Goal: Task Accomplishment & Management: Use online tool/utility

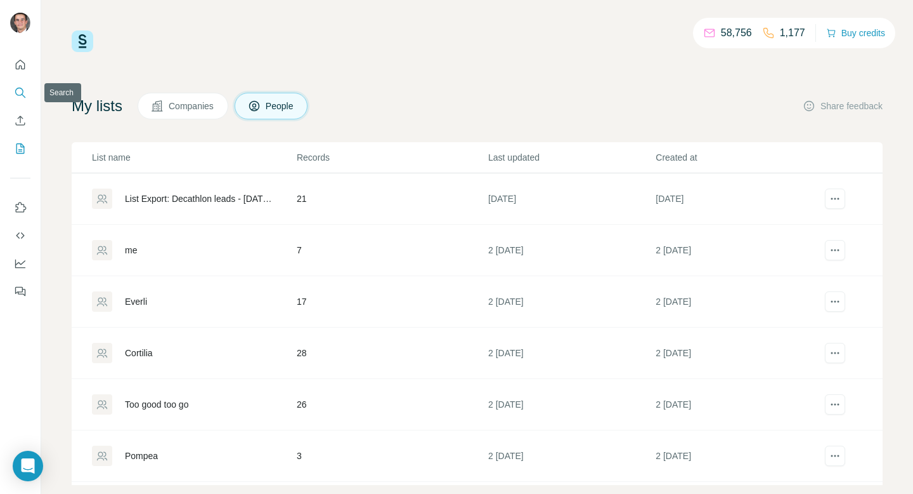
click at [17, 83] on button "Search" at bounding box center [20, 92] width 20 height 23
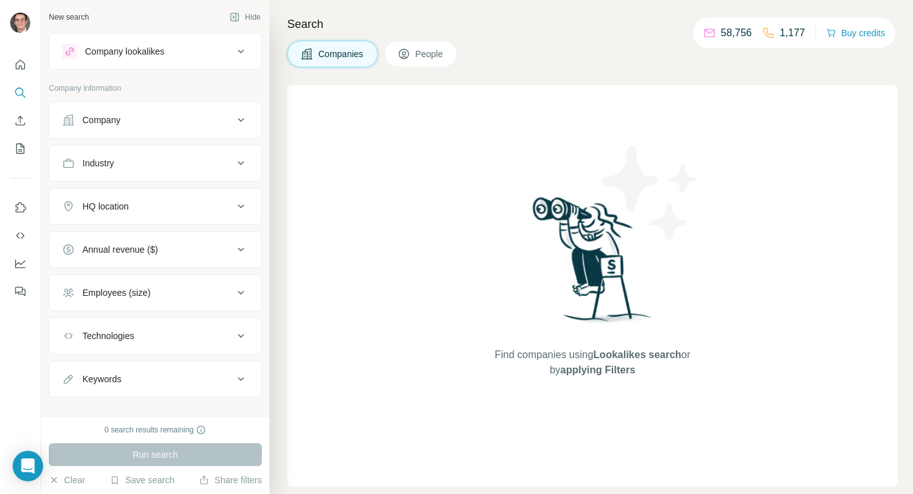
click at [146, 48] on div "Company lookalikes" at bounding box center [124, 51] width 79 height 13
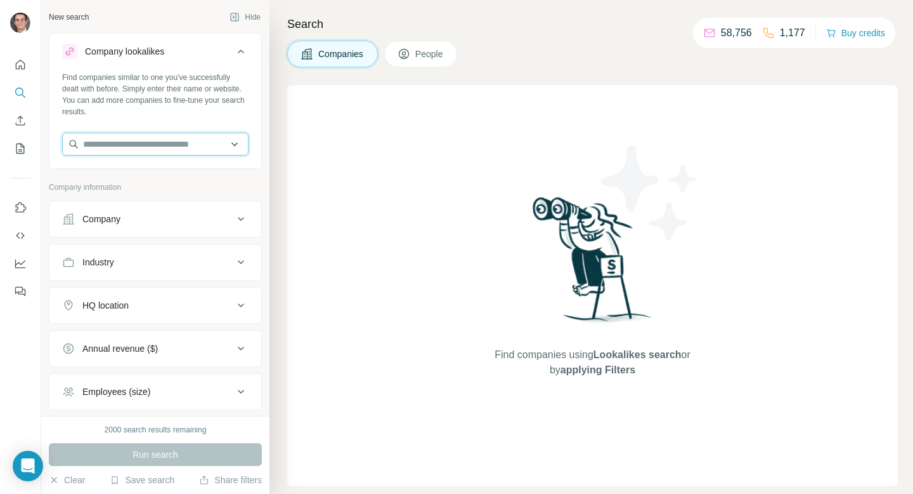
click at [155, 136] on input "text" at bounding box center [155, 144] width 187 height 23
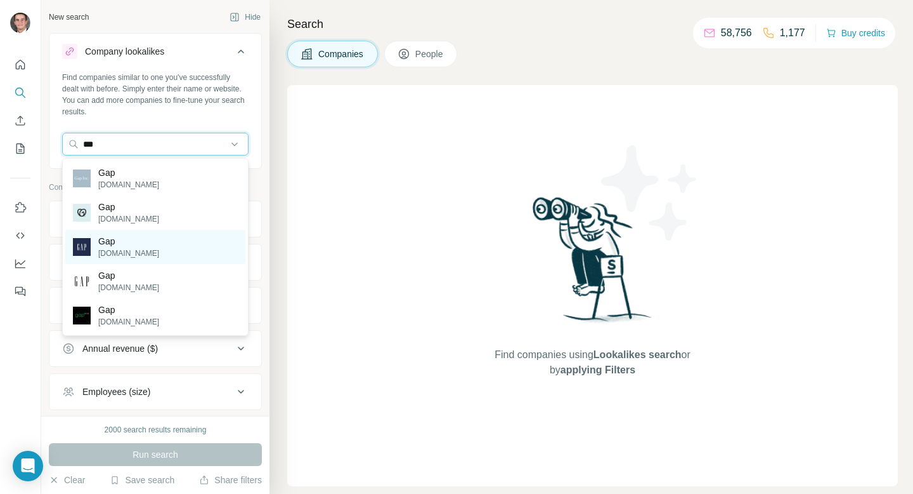
type input "***"
click at [140, 240] on div "Gap [DOMAIN_NAME]" at bounding box center [155, 247] width 180 height 34
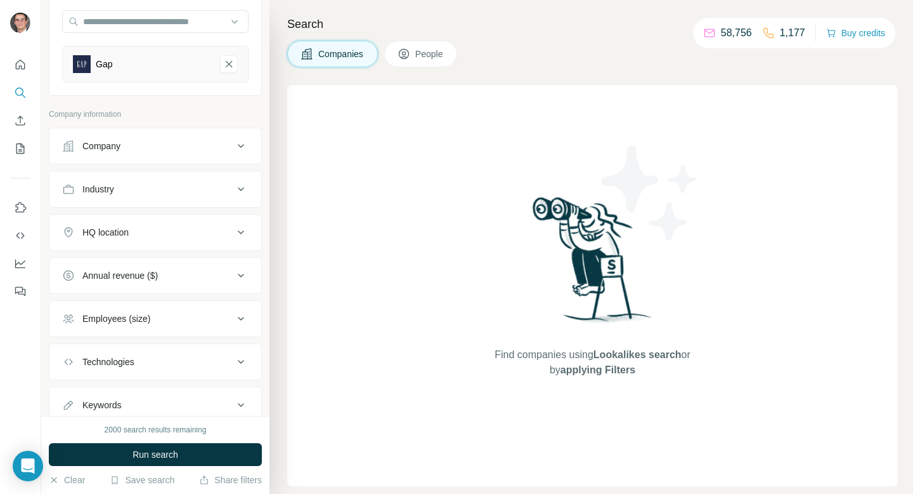
scroll to position [124, 0]
click at [152, 237] on button "HQ location" at bounding box center [155, 231] width 212 height 30
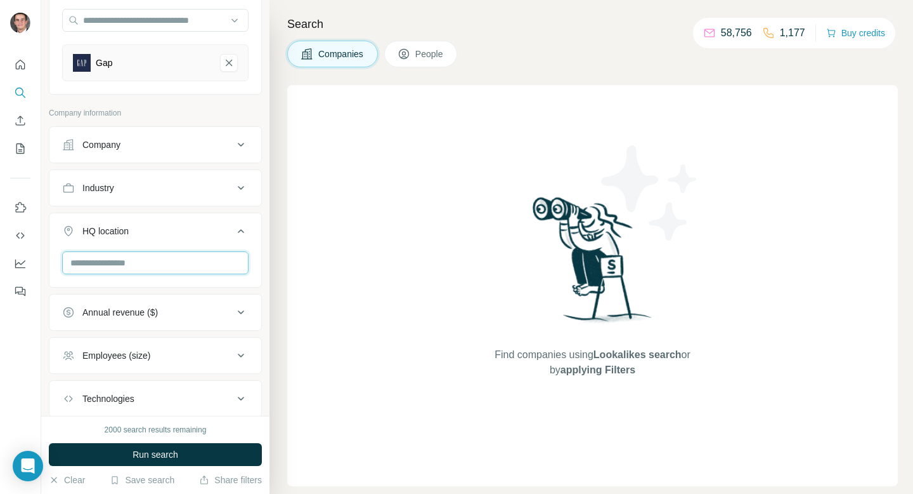
click at [142, 258] on input "text" at bounding box center [155, 262] width 187 height 23
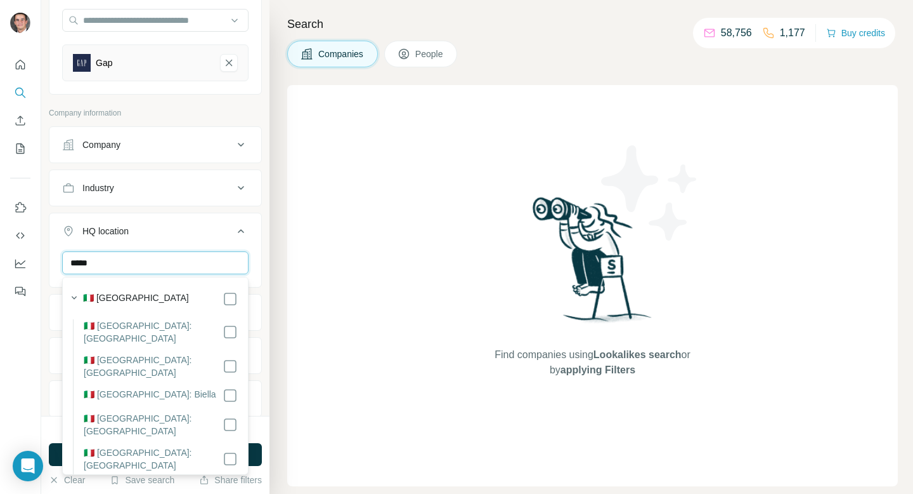
type input "*****"
click at [158, 294] on div "🇮🇹 [GEOGRAPHIC_DATA]" at bounding box center [160, 298] width 155 height 15
click at [226, 228] on div "HQ location 1" at bounding box center [147, 231] width 171 height 13
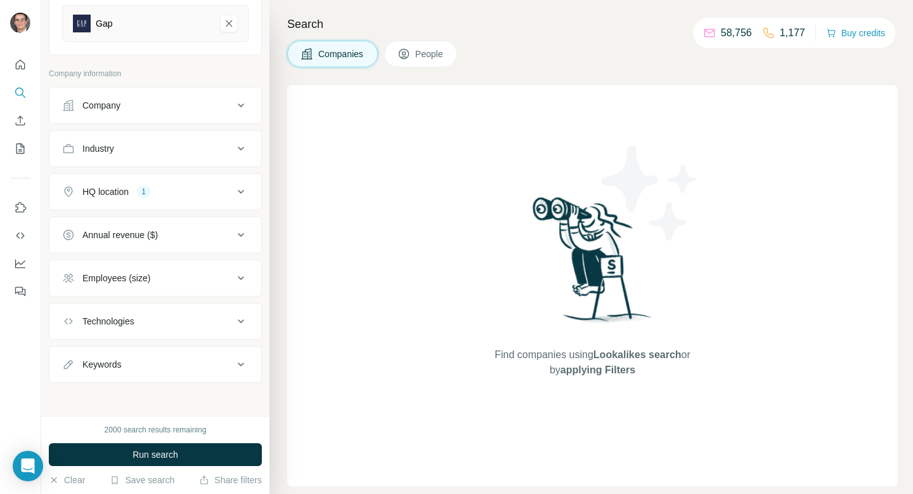
scroll to position [166, 0]
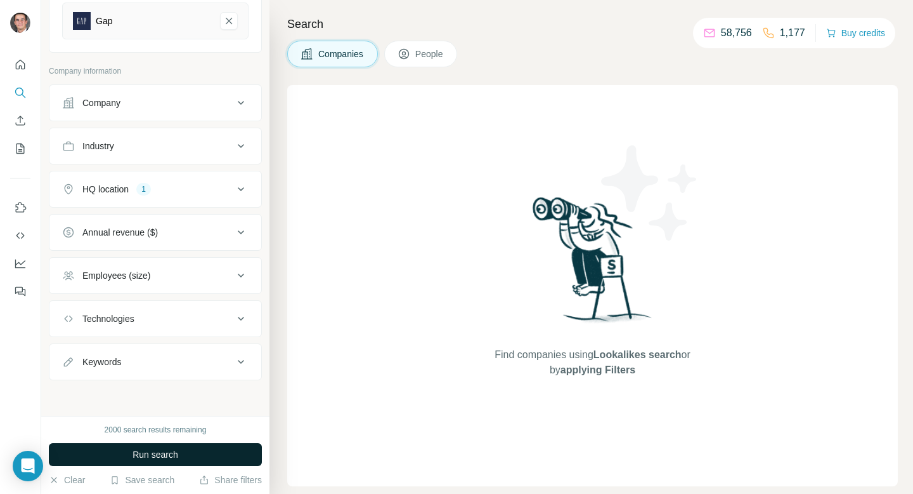
click at [174, 445] on button "Run search" at bounding box center [155, 454] width 213 height 23
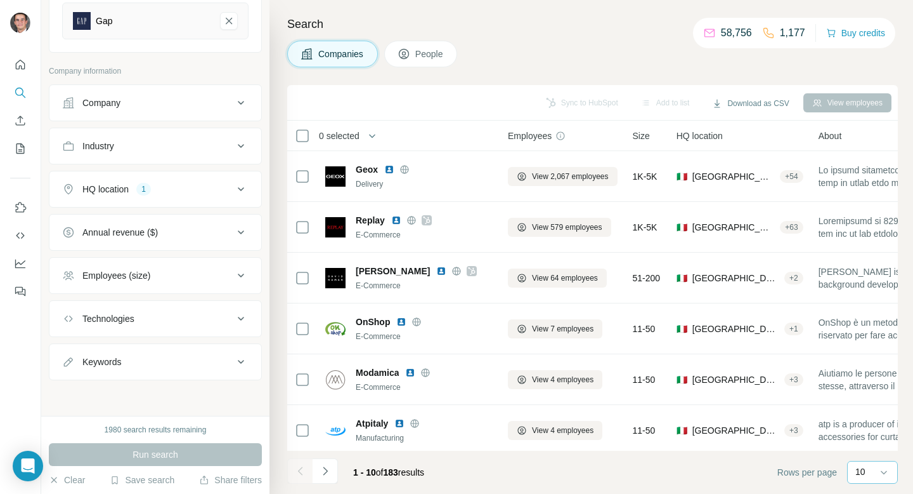
click at [873, 477] on div "10" at bounding box center [872, 471] width 32 height 13
click at [872, 381] on div "60" at bounding box center [873, 374] width 44 height 23
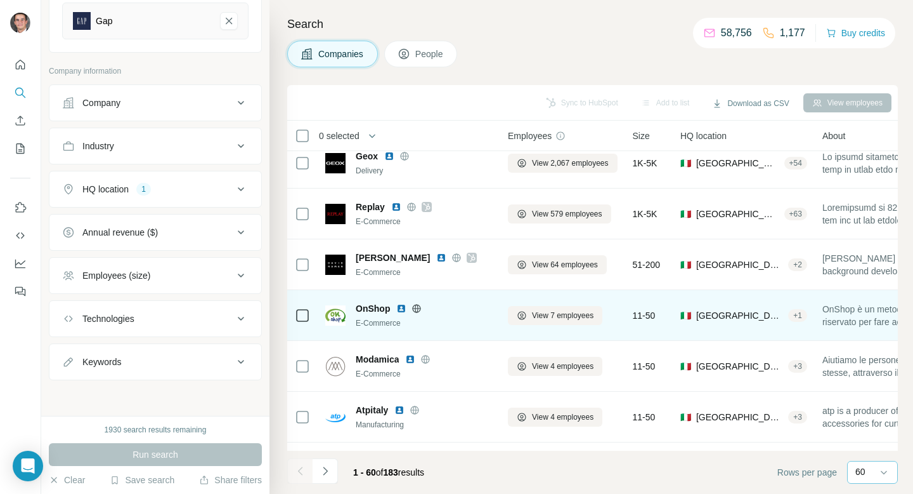
scroll to position [20, 0]
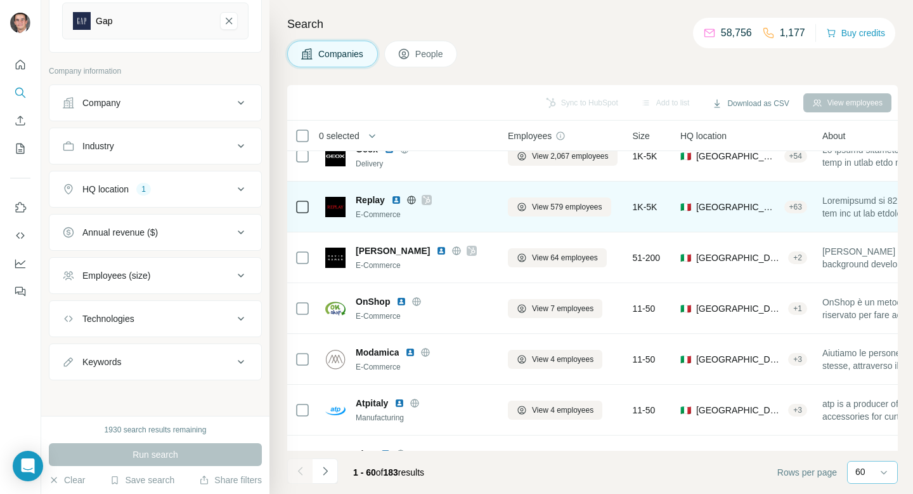
click at [428, 201] on icon at bounding box center [427, 200] width 8 height 10
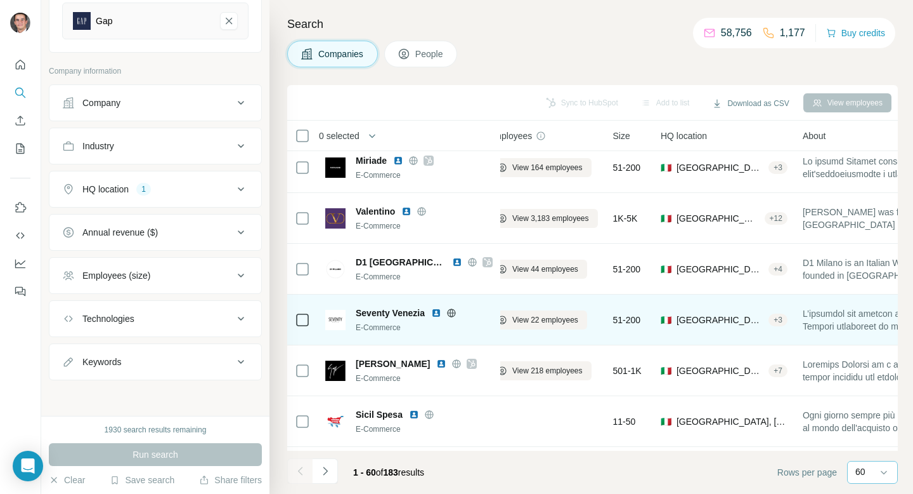
scroll to position [922, 0]
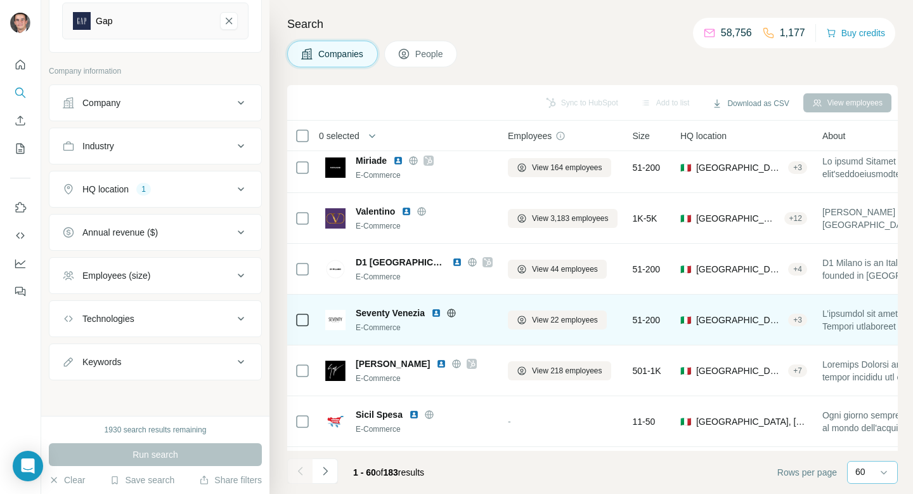
click at [457, 315] on icon at bounding box center [452, 313] width 10 height 10
drag, startPoint x: 551, startPoint y: 322, endPoint x: 589, endPoint y: 325, distance: 37.6
click at [589, 325] on button "View 22 employees" at bounding box center [557, 319] width 99 height 19
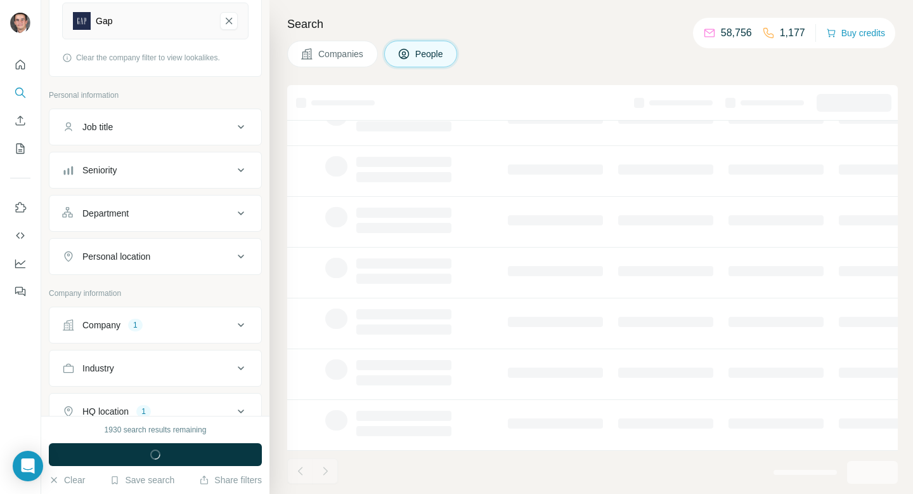
scroll to position [208, 0]
click at [589, 325] on div at bounding box center [555, 322] width 95 height 10
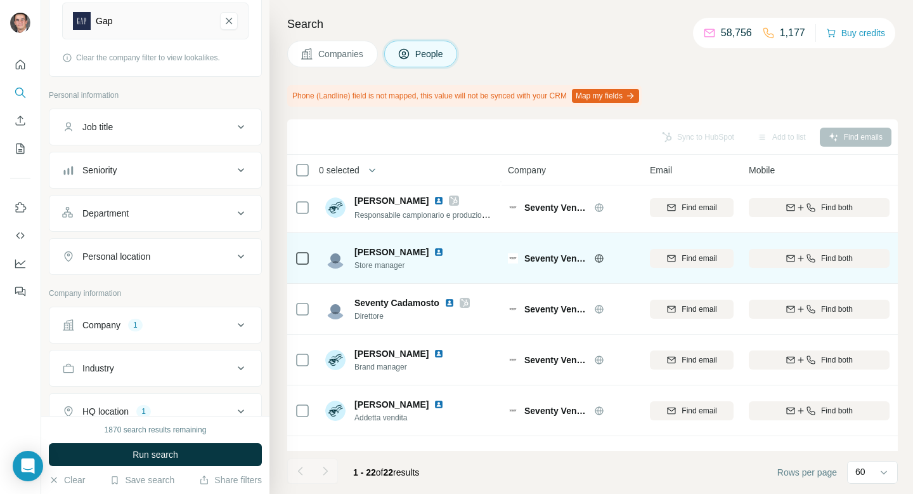
scroll to position [56, 0]
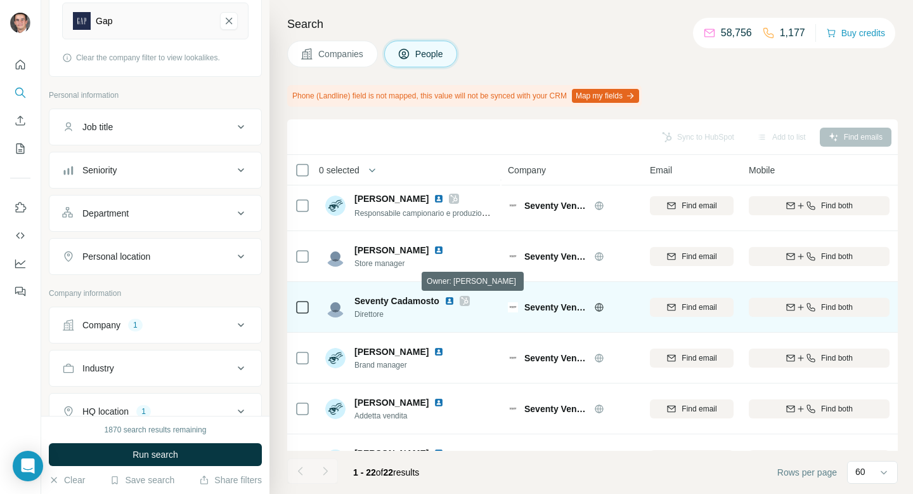
click at [467, 298] on icon at bounding box center [465, 301] width 8 height 10
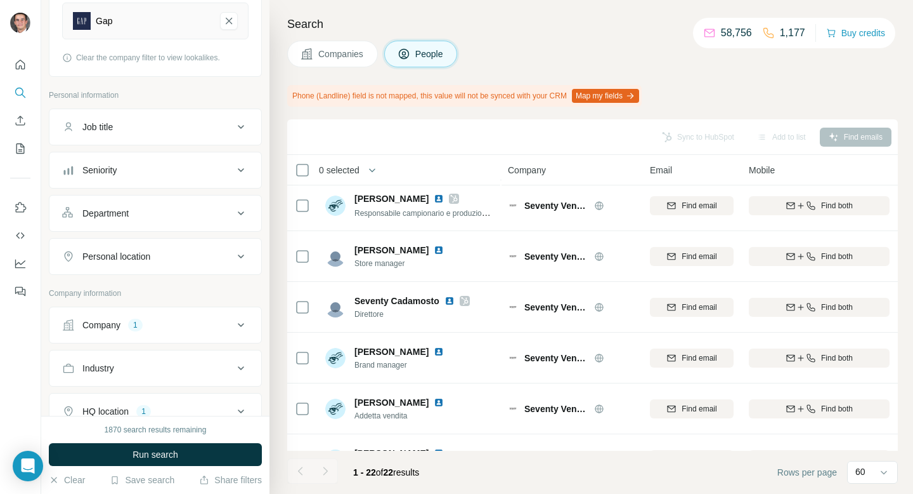
click at [347, 53] on span "Companies" at bounding box center [341, 54] width 46 height 13
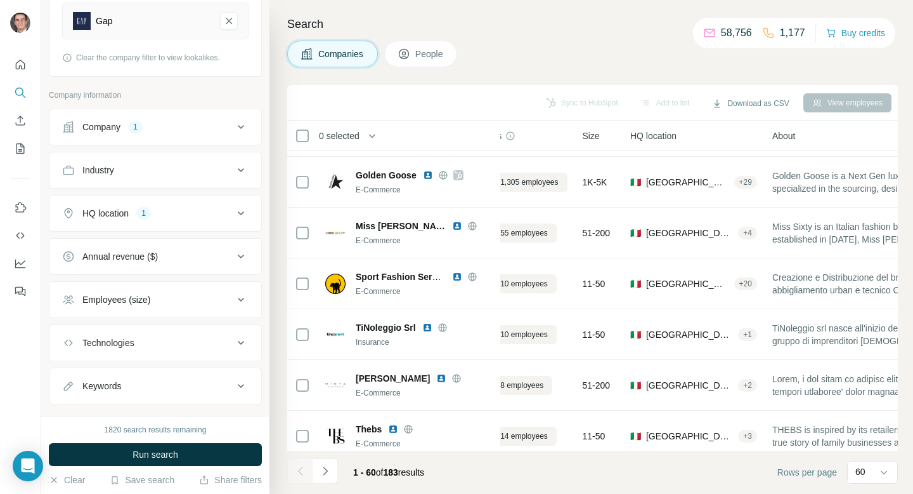
scroll to position [2430, 0]
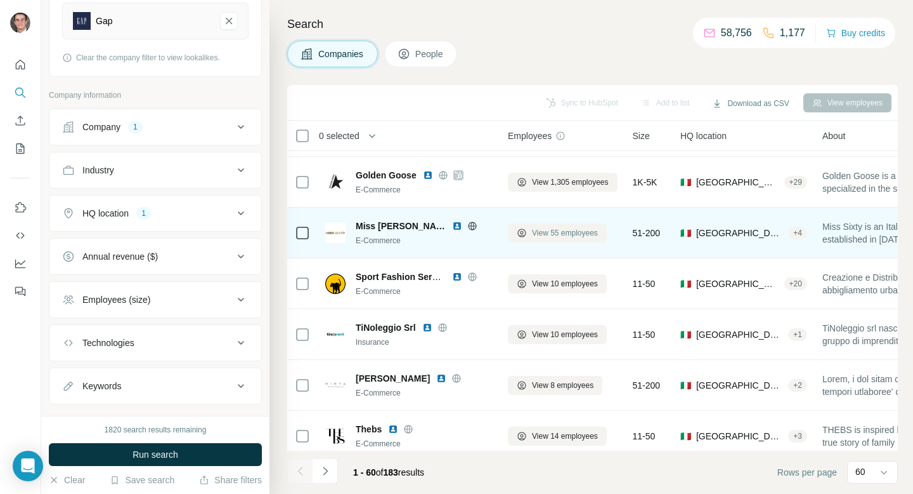
click at [539, 235] on span "View 55 employees" at bounding box center [565, 232] width 66 height 11
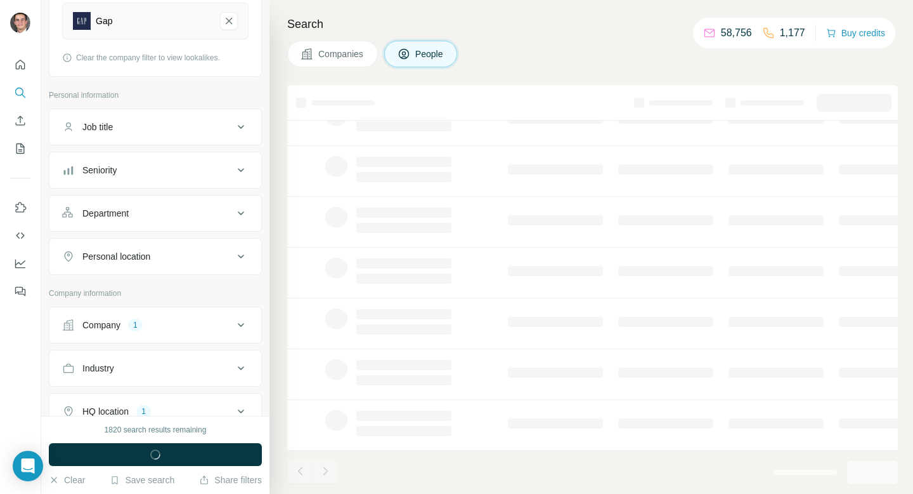
scroll to position [208, 0]
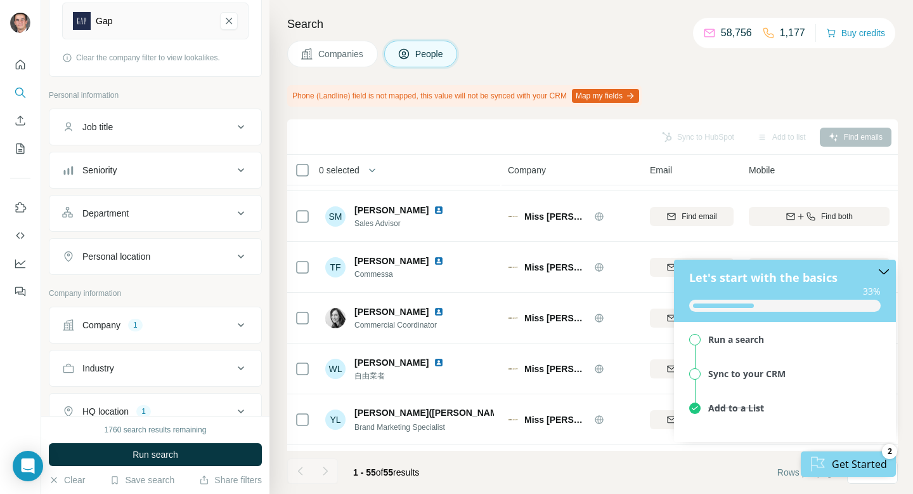
click at [882, 268] on icon "close checklist" at bounding box center [884, 271] width 10 height 10
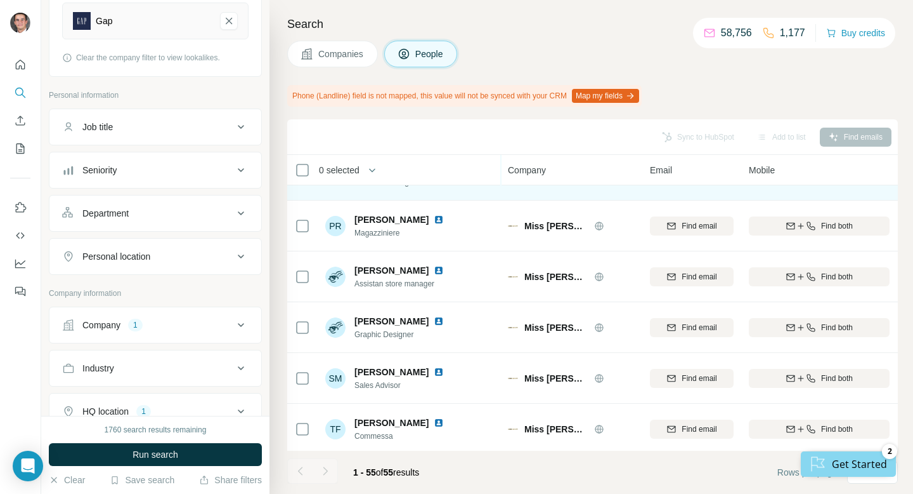
scroll to position [2180, 0]
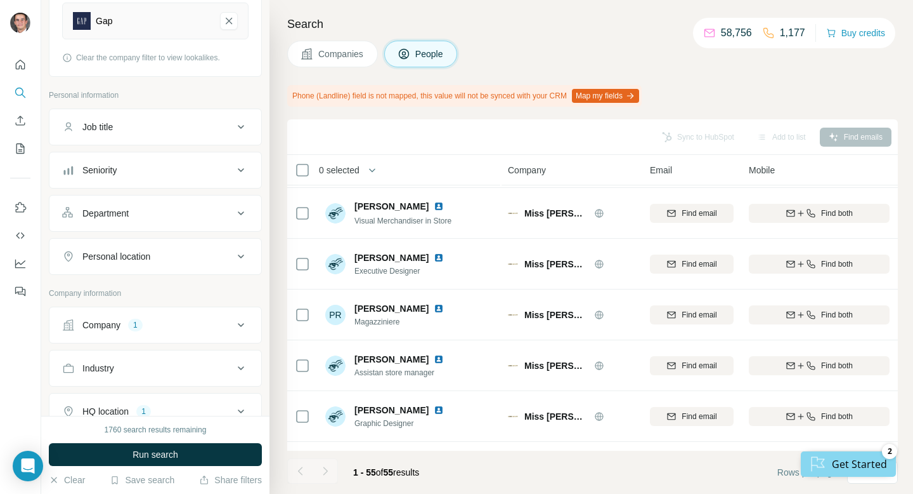
click at [154, 255] on div "Personal location" at bounding box center [147, 256] width 171 height 13
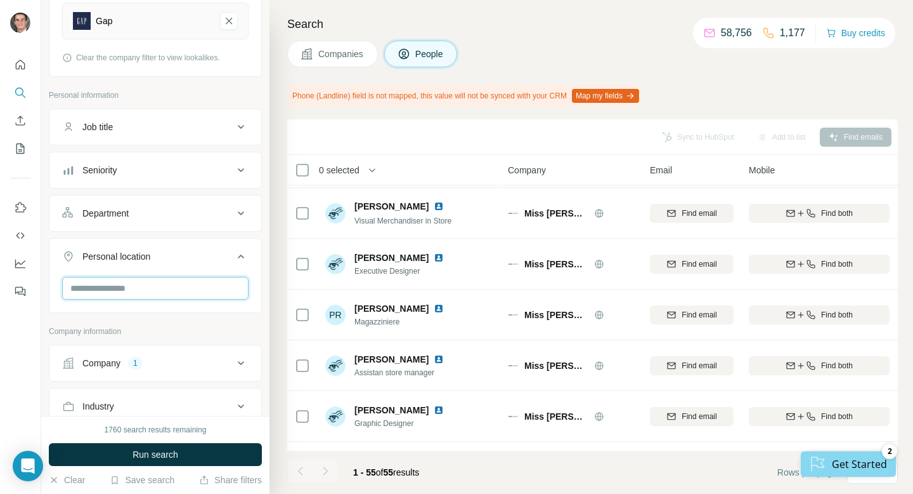
click at [176, 287] on input "text" at bounding box center [155, 288] width 187 height 23
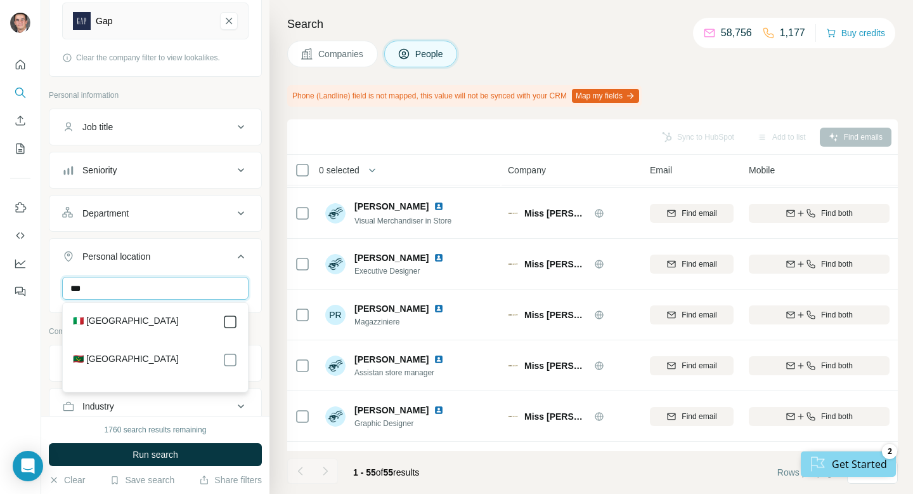
type input "***"
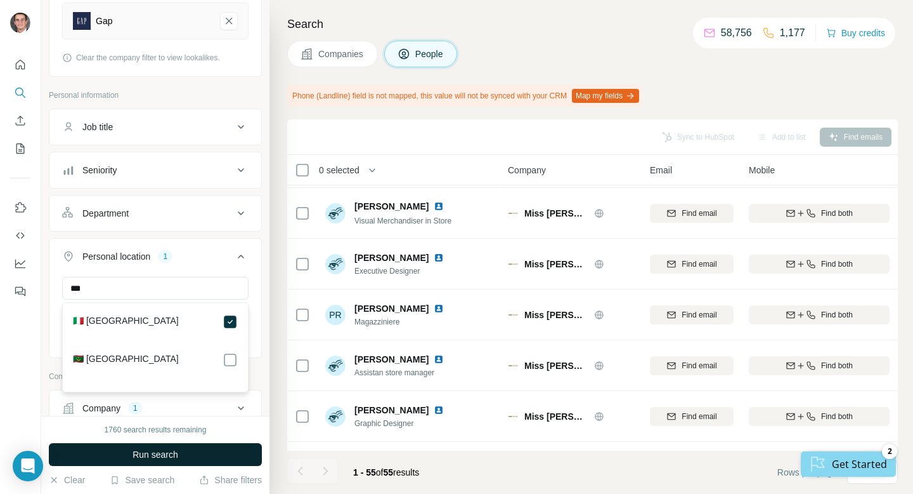
click at [199, 458] on button "Run search" at bounding box center [155, 454] width 213 height 23
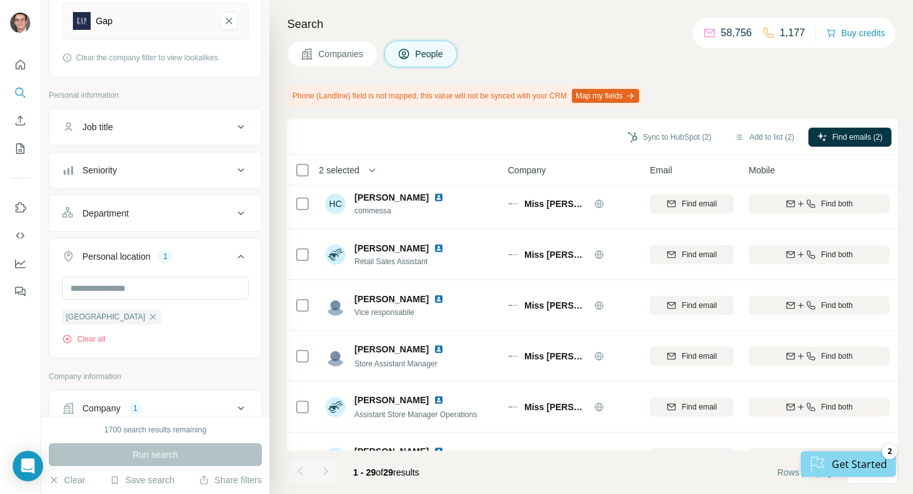
scroll to position [595, 0]
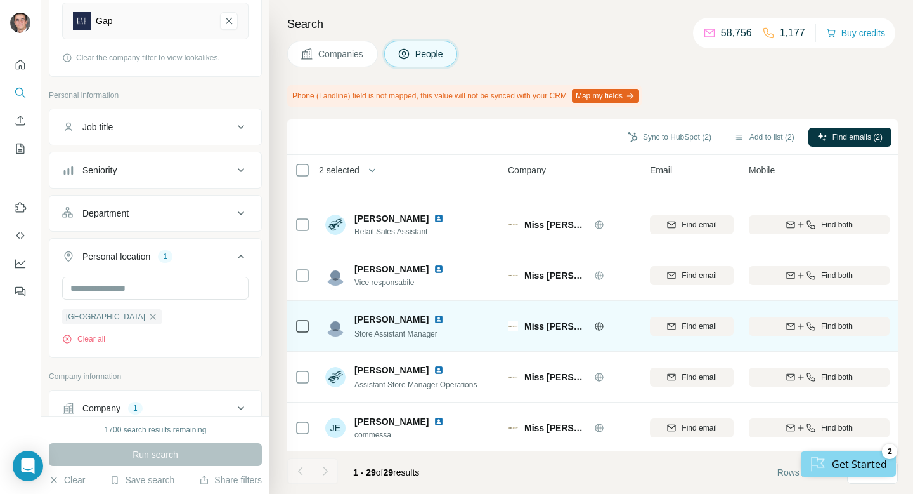
click at [598, 322] on icon at bounding box center [599, 326] width 3 height 8
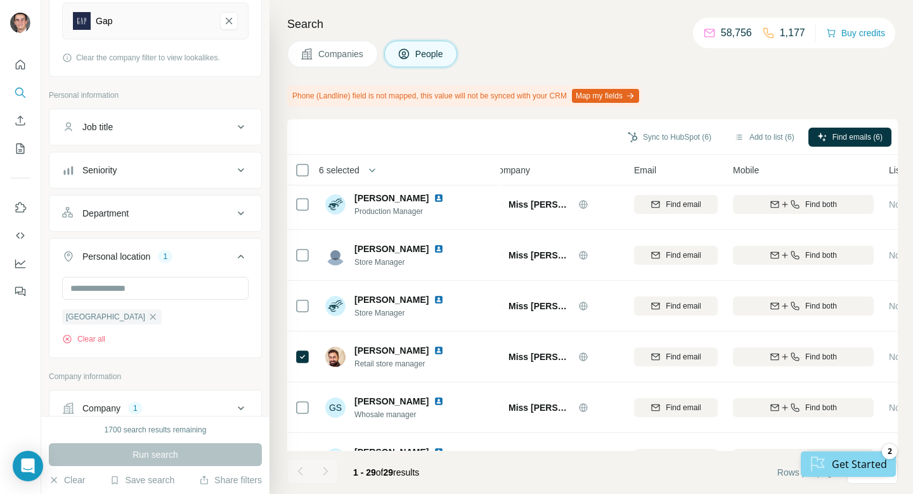
scroll to position [0, 16]
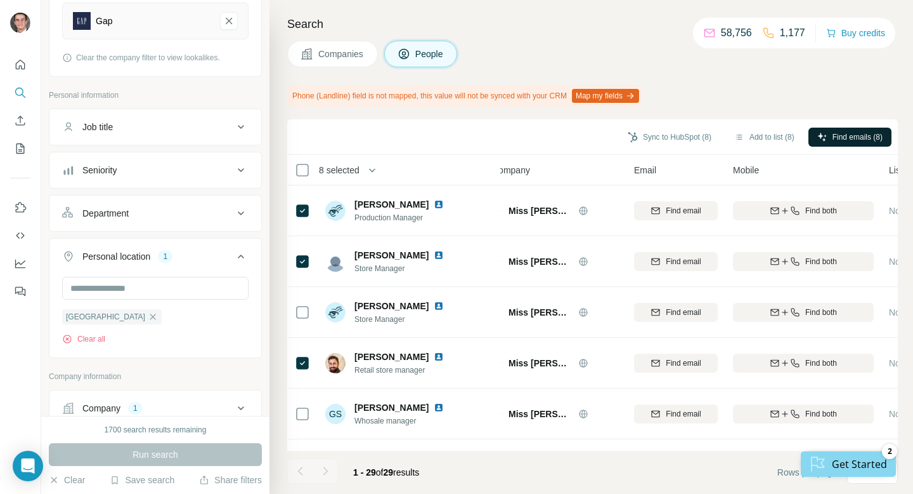
click at [841, 133] on span "Find emails (8)" at bounding box center [858, 136] width 50 height 11
click at [672, 137] on button "Sync to HubSpot (5)" at bounding box center [669, 137] width 101 height 19
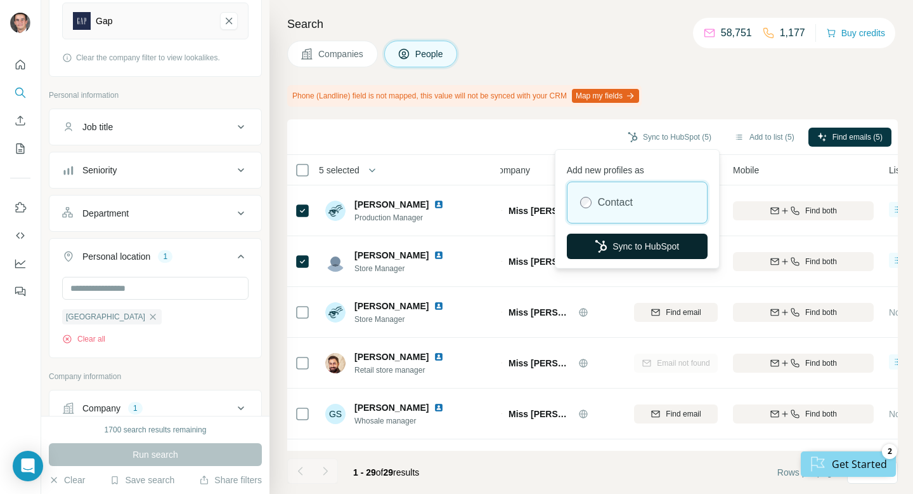
click at [638, 249] on button "Sync to HubSpot" at bounding box center [637, 245] width 141 height 25
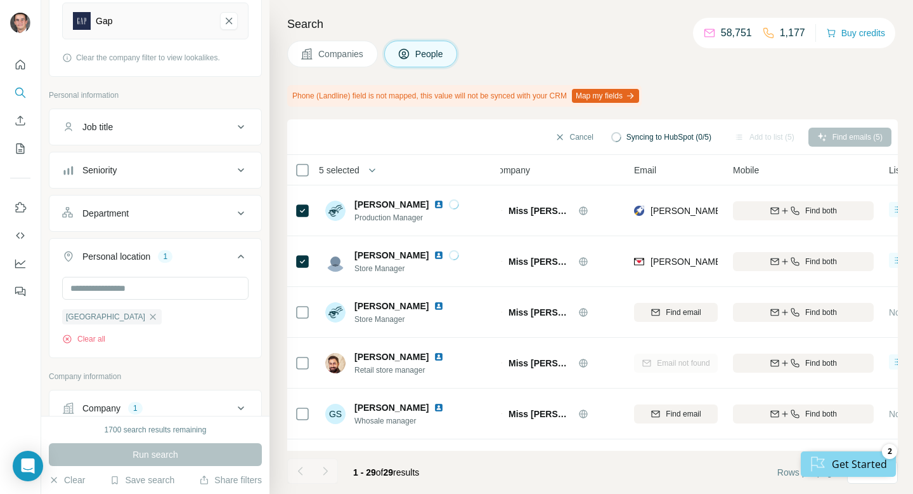
click at [336, 48] on span "Companies" at bounding box center [341, 54] width 46 height 13
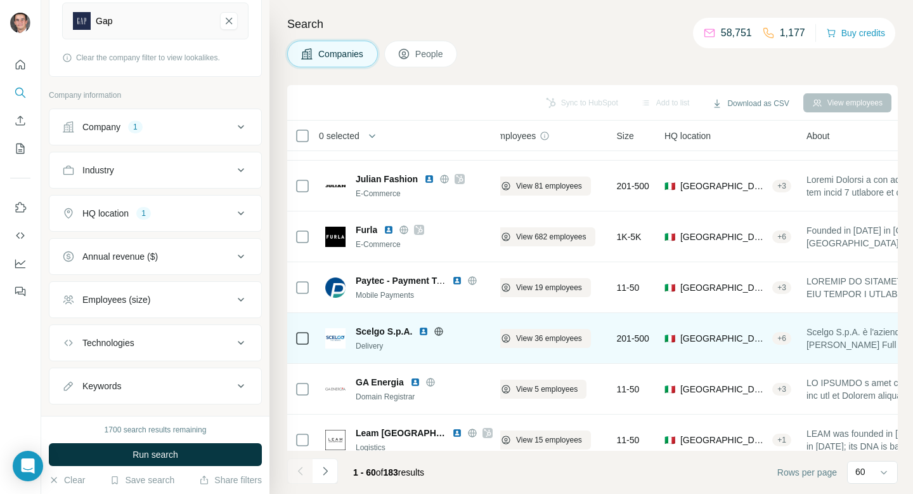
scroll to position [2746, 16]
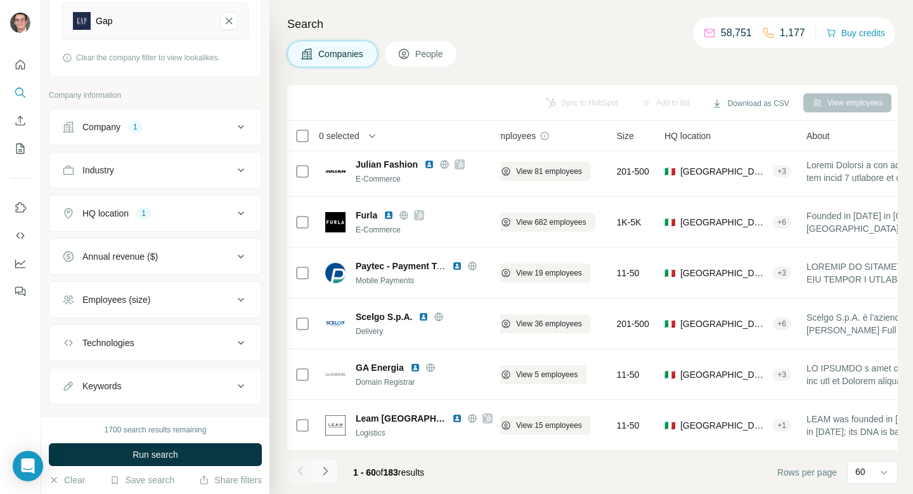
click at [331, 476] on icon "Navigate to next page" at bounding box center [325, 470] width 13 height 13
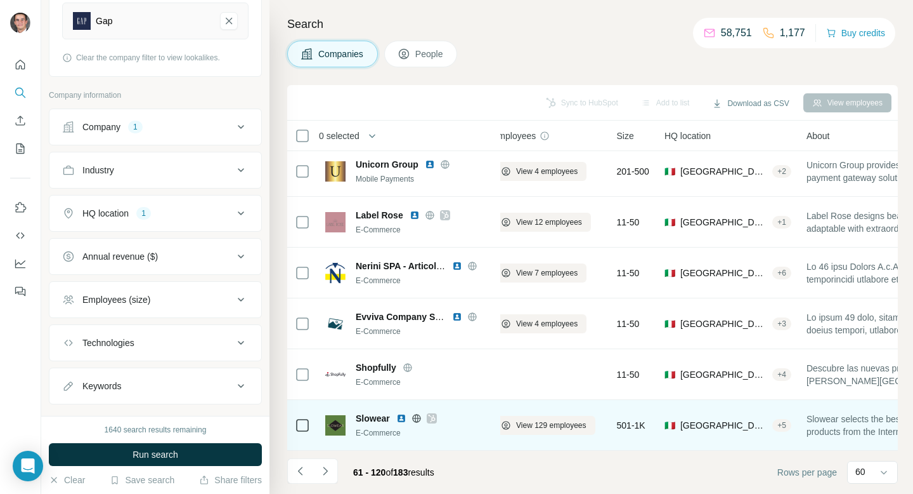
click at [428, 414] on icon at bounding box center [432, 418] width 8 height 10
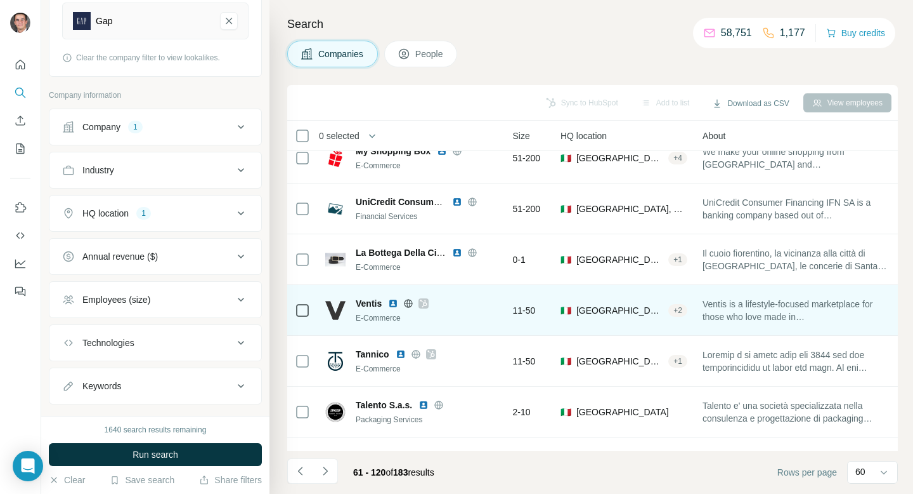
scroll to position [1389, 0]
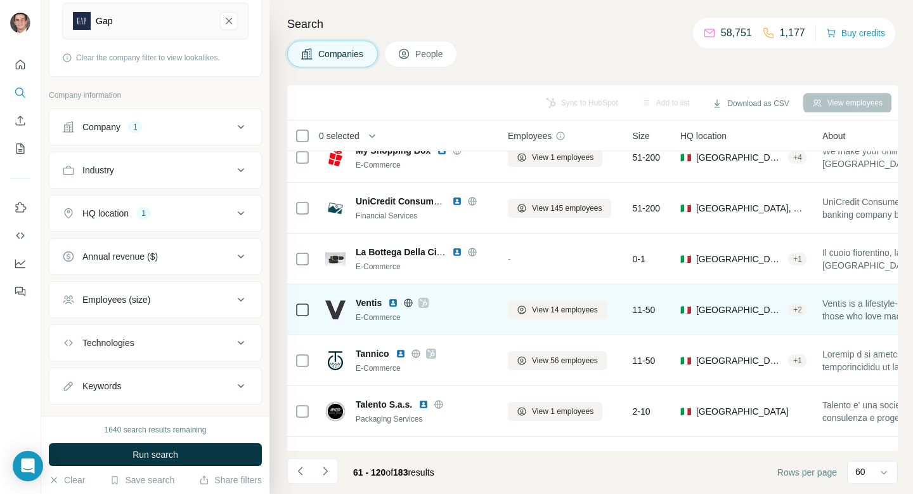
click at [421, 303] on icon at bounding box center [424, 303] width 8 height 10
click at [577, 308] on span "View 14 employees" at bounding box center [565, 309] width 66 height 11
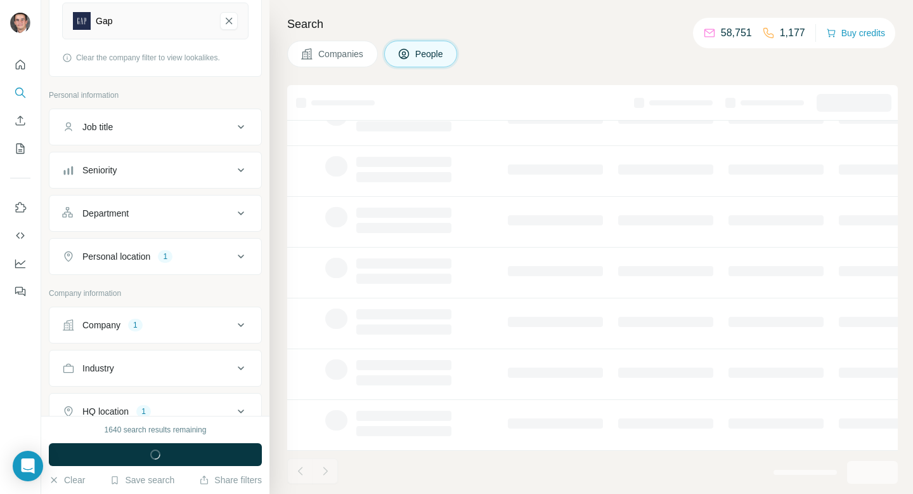
scroll to position [208, 0]
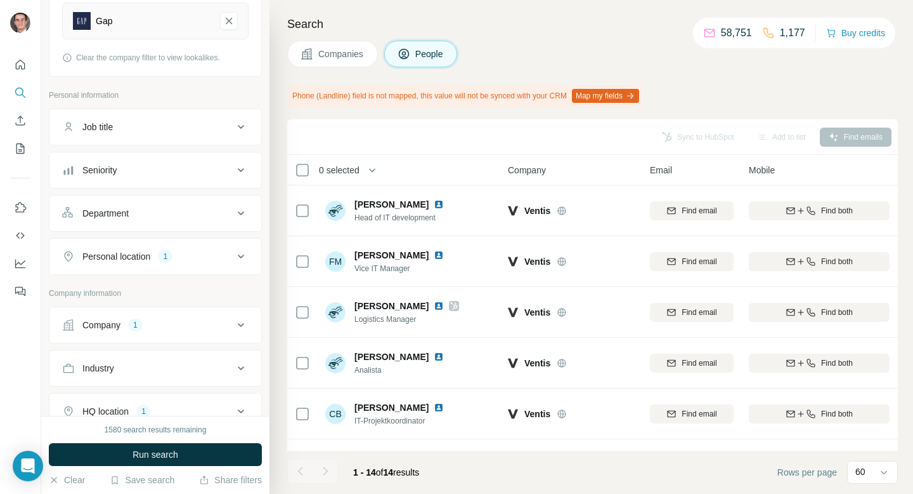
click at [341, 63] on button "Companies" at bounding box center [332, 54] width 91 height 27
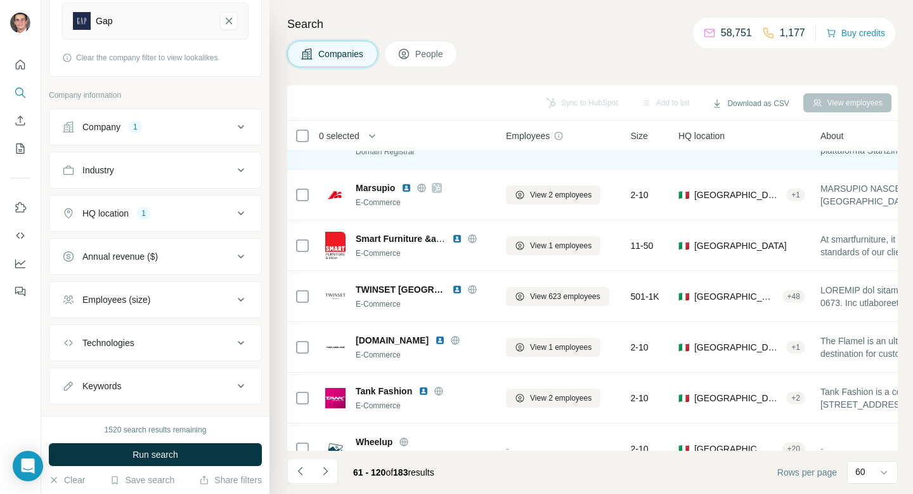
scroll to position [0, 2]
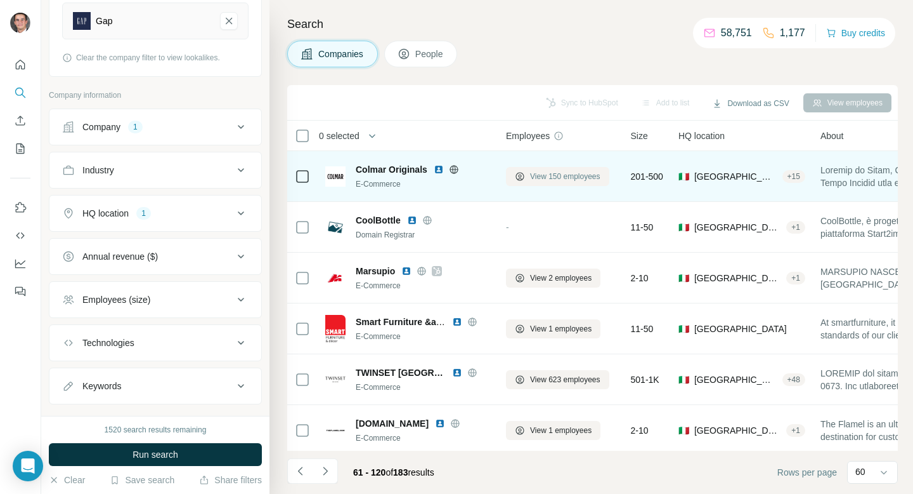
click at [530, 180] on span "View 150 employees" at bounding box center [565, 176] width 70 height 11
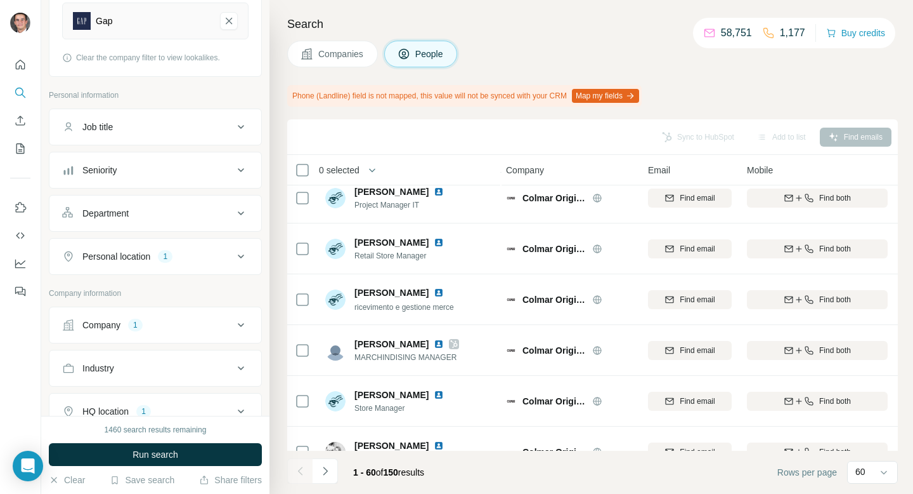
scroll to position [190, 2]
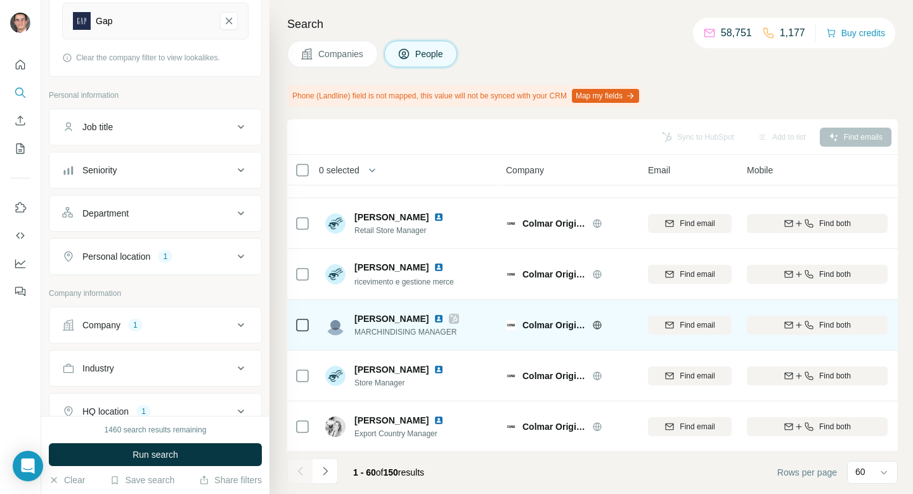
click at [458, 315] on icon at bounding box center [454, 318] width 8 height 10
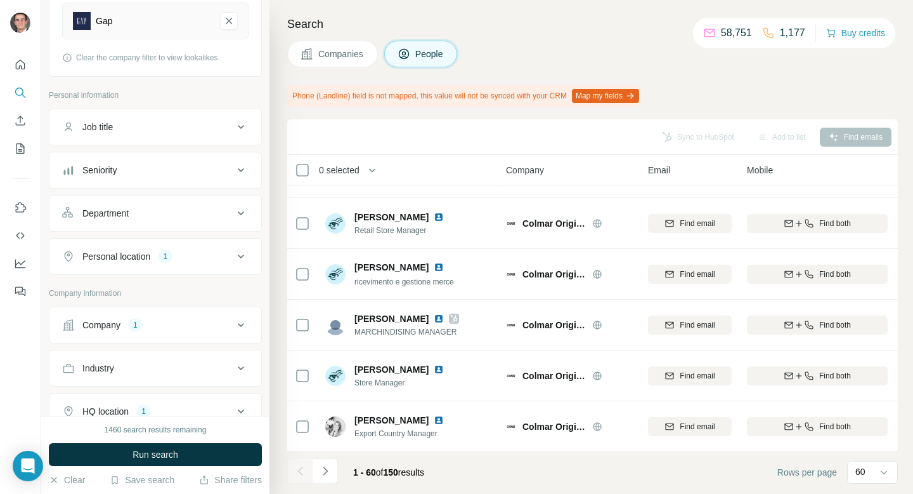
click at [342, 51] on span "Companies" at bounding box center [341, 54] width 46 height 13
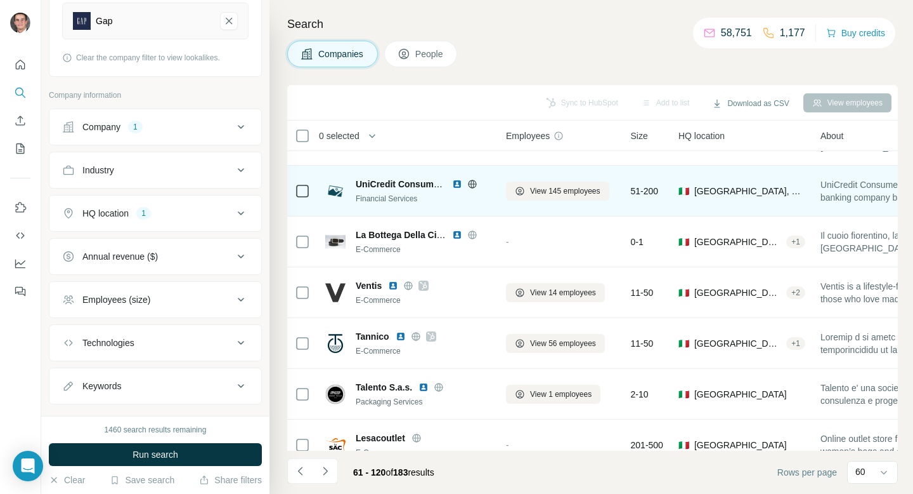
scroll to position [1410, 2]
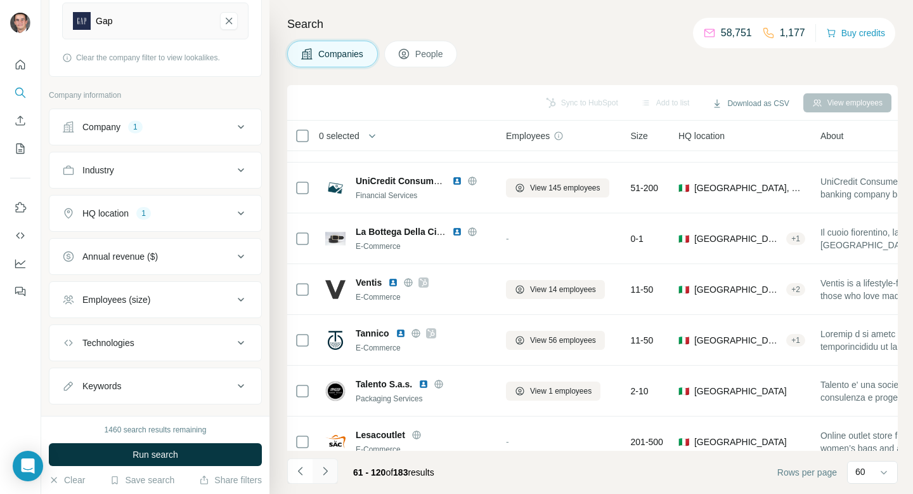
click at [331, 471] on icon "Navigate to next page" at bounding box center [325, 470] width 13 height 13
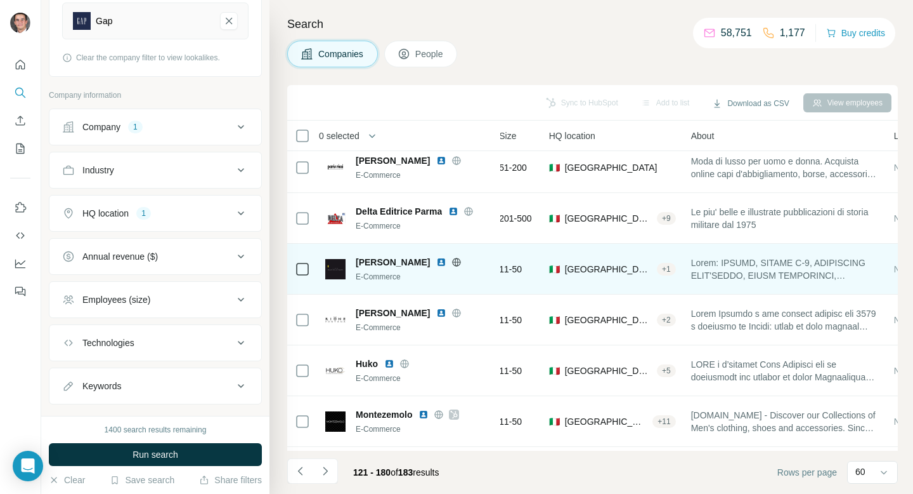
scroll to position [618, 0]
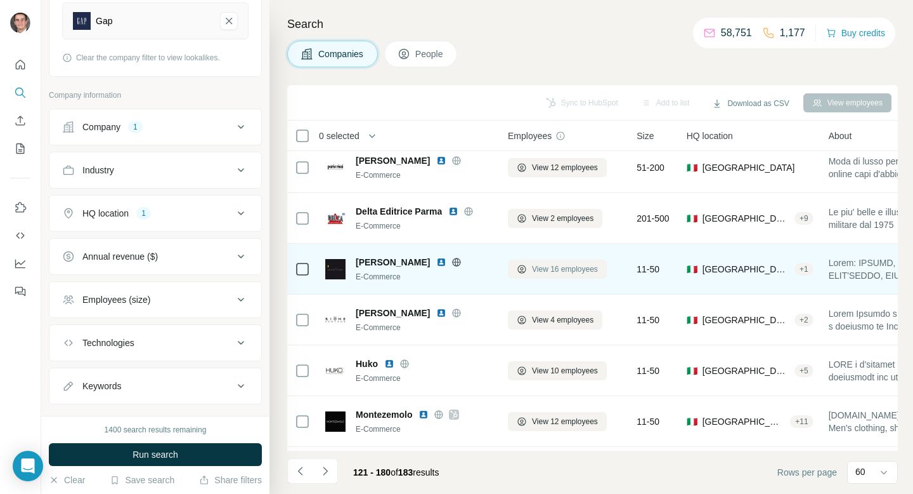
click at [559, 268] on span "View 16 employees" at bounding box center [565, 268] width 66 height 11
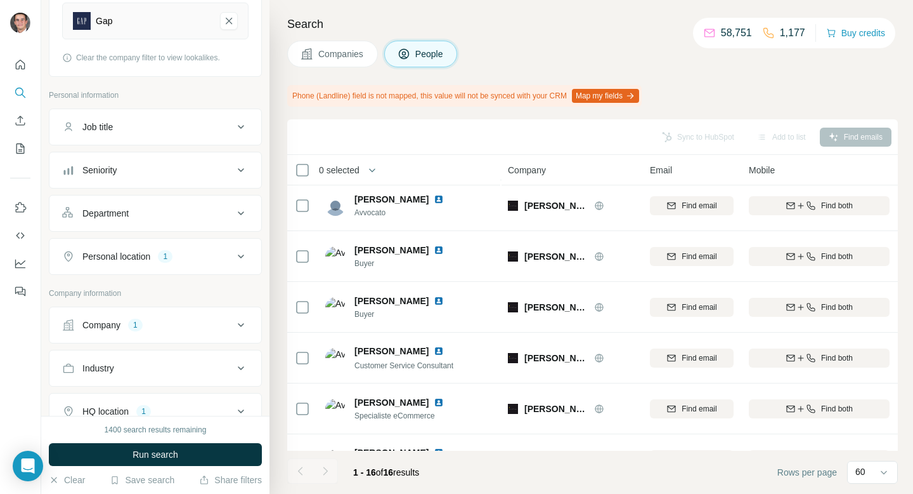
scroll to position [547, 0]
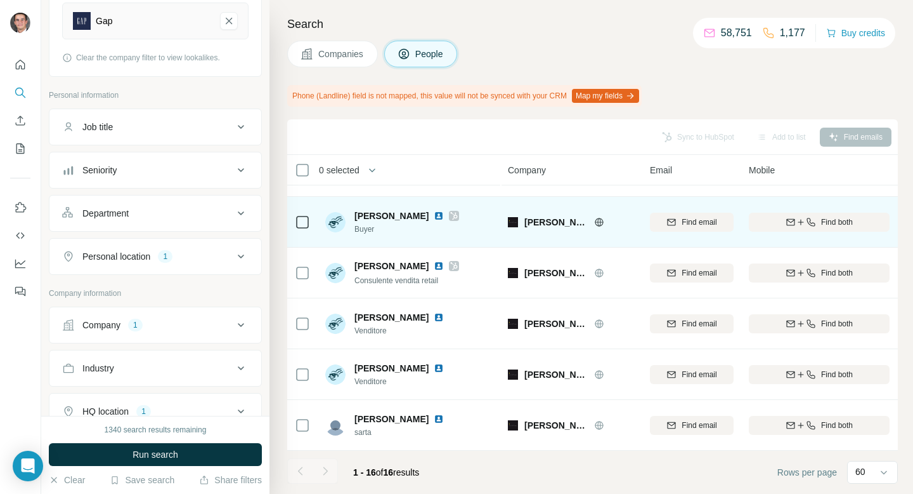
click at [450, 213] on icon at bounding box center [454, 216] width 8 height 10
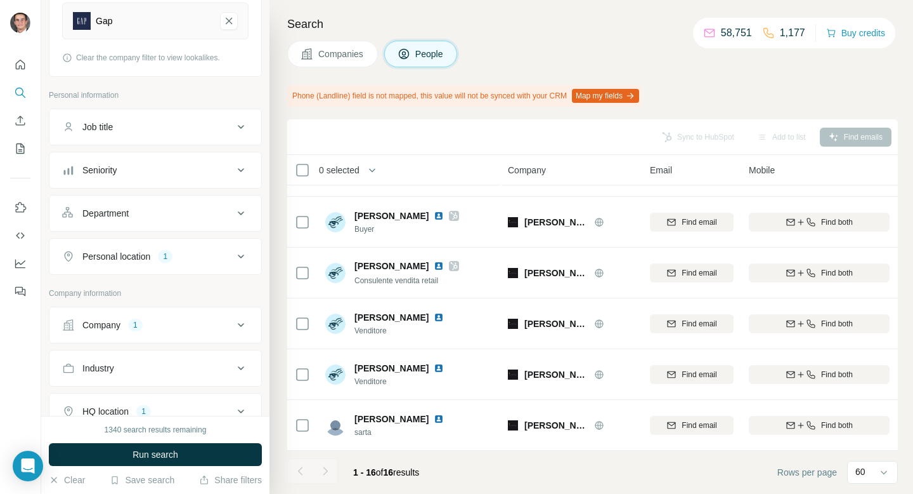
click at [331, 44] on button "Companies" at bounding box center [332, 54] width 91 height 27
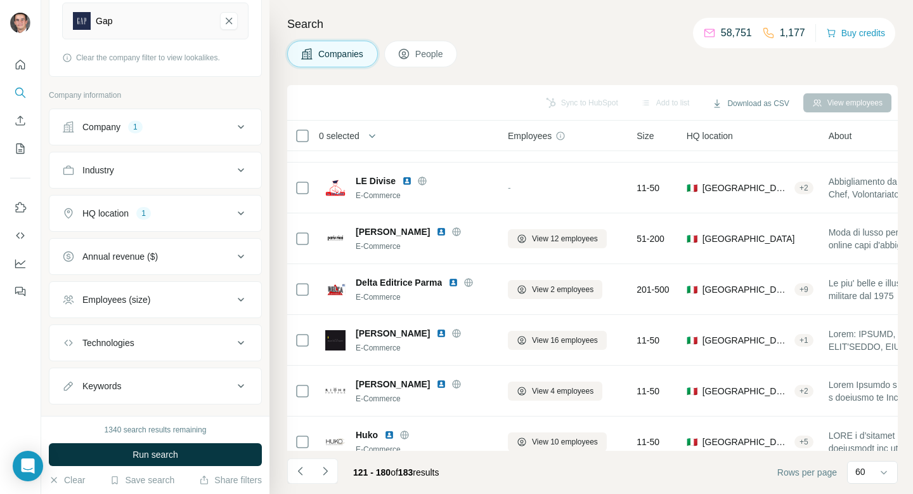
scroll to position [618, 0]
